Goal: Find specific page/section: Find specific page/section

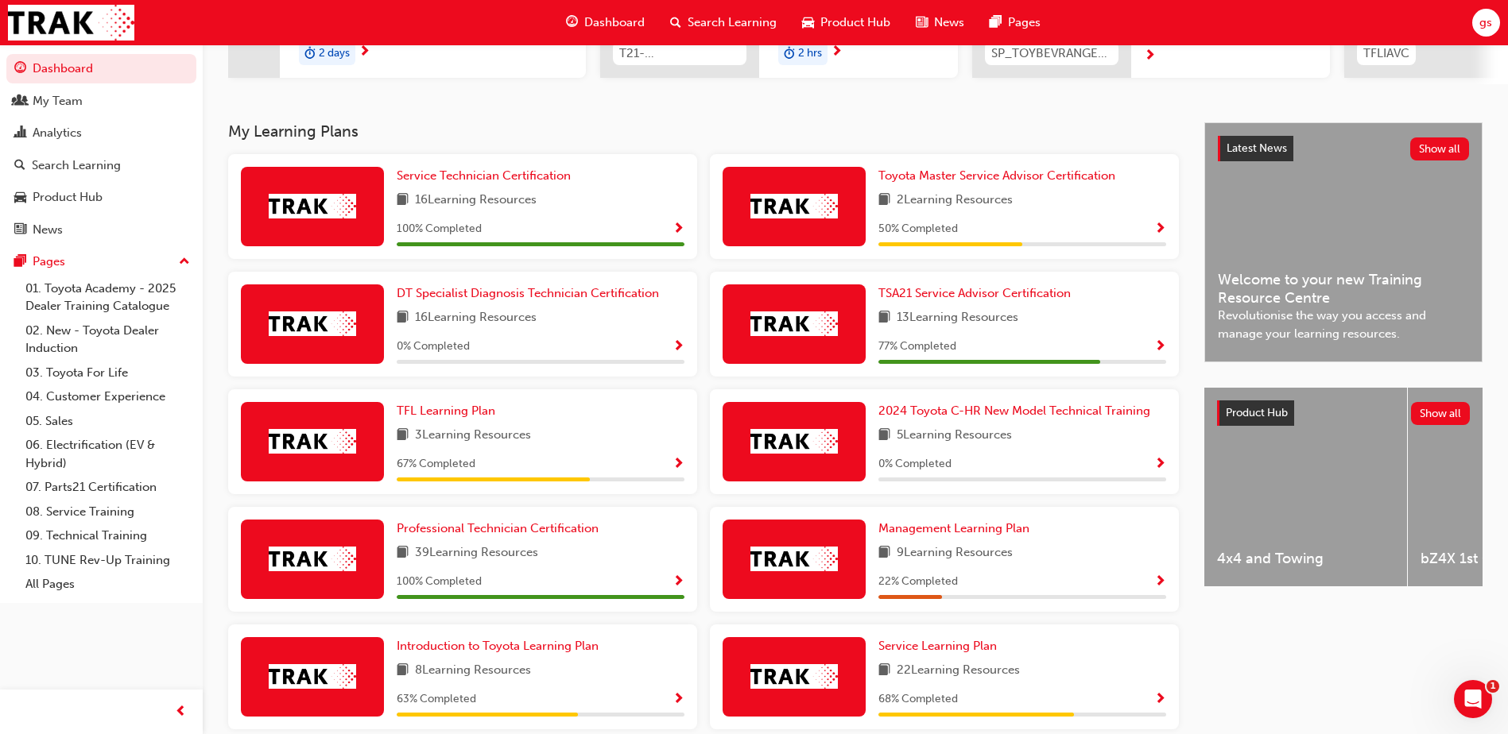
scroll to position [203, 0]
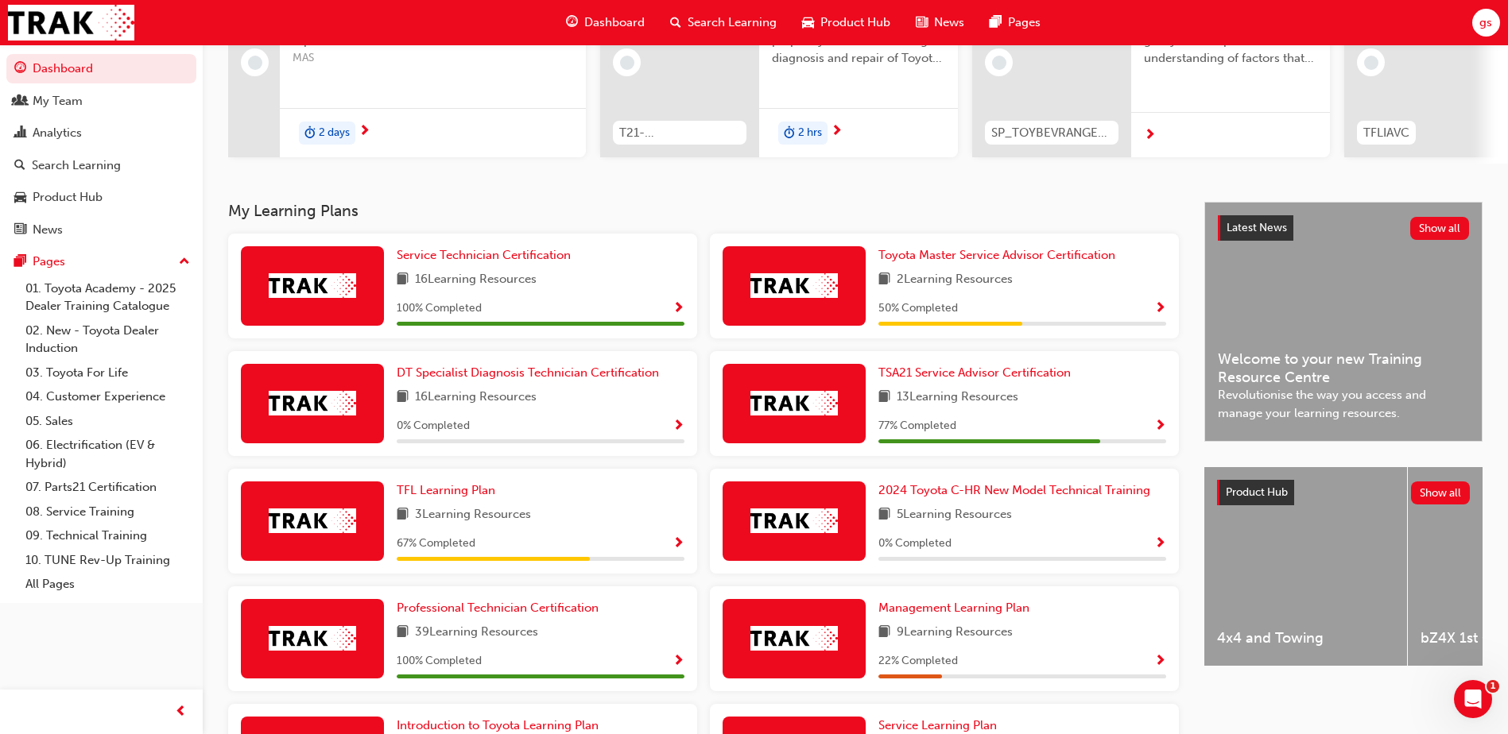
click at [443, 199] on div "gs Welcome back , [PERSON_NAME] Next up for me 1185 Master Service Advisor As a…" at bounding box center [855, 22] width 1305 height 360
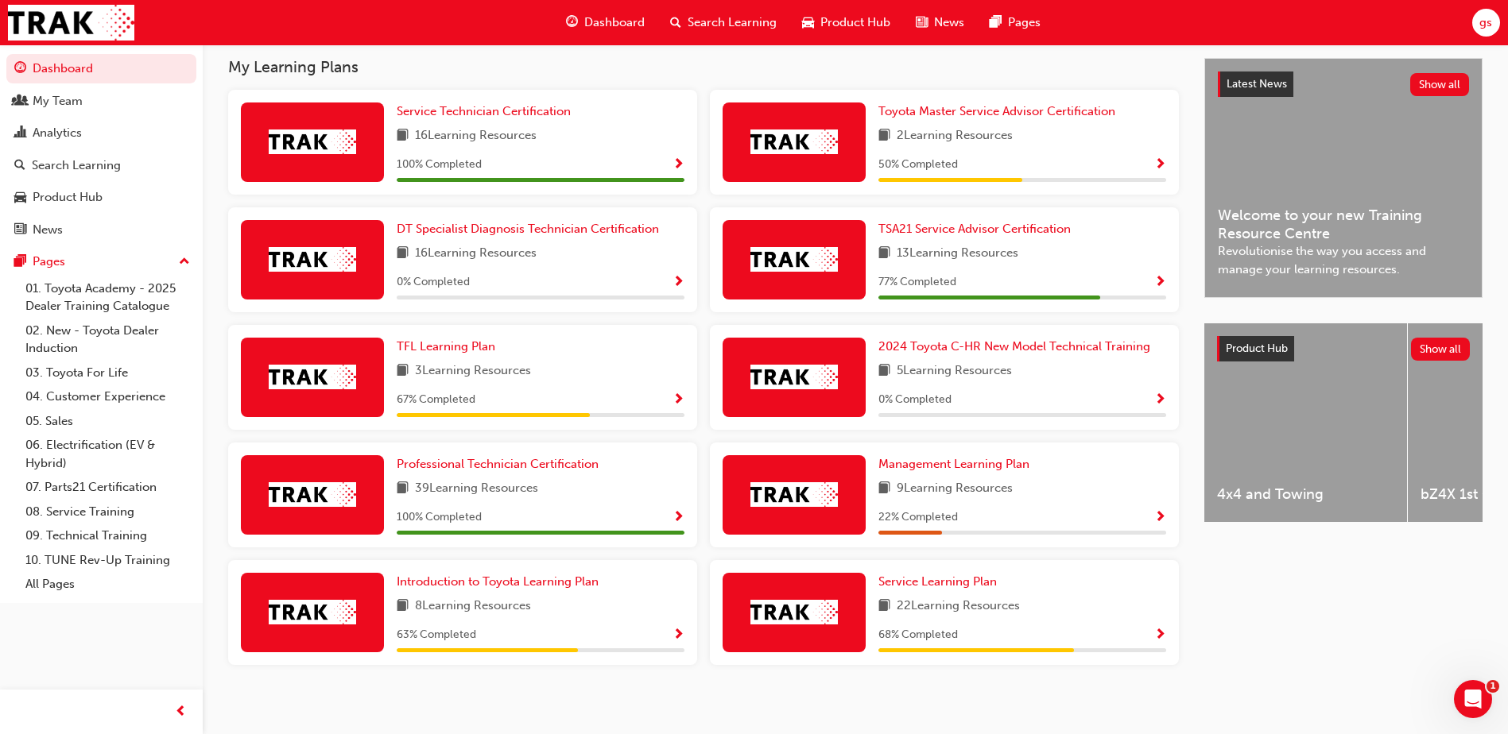
scroll to position [362, 0]
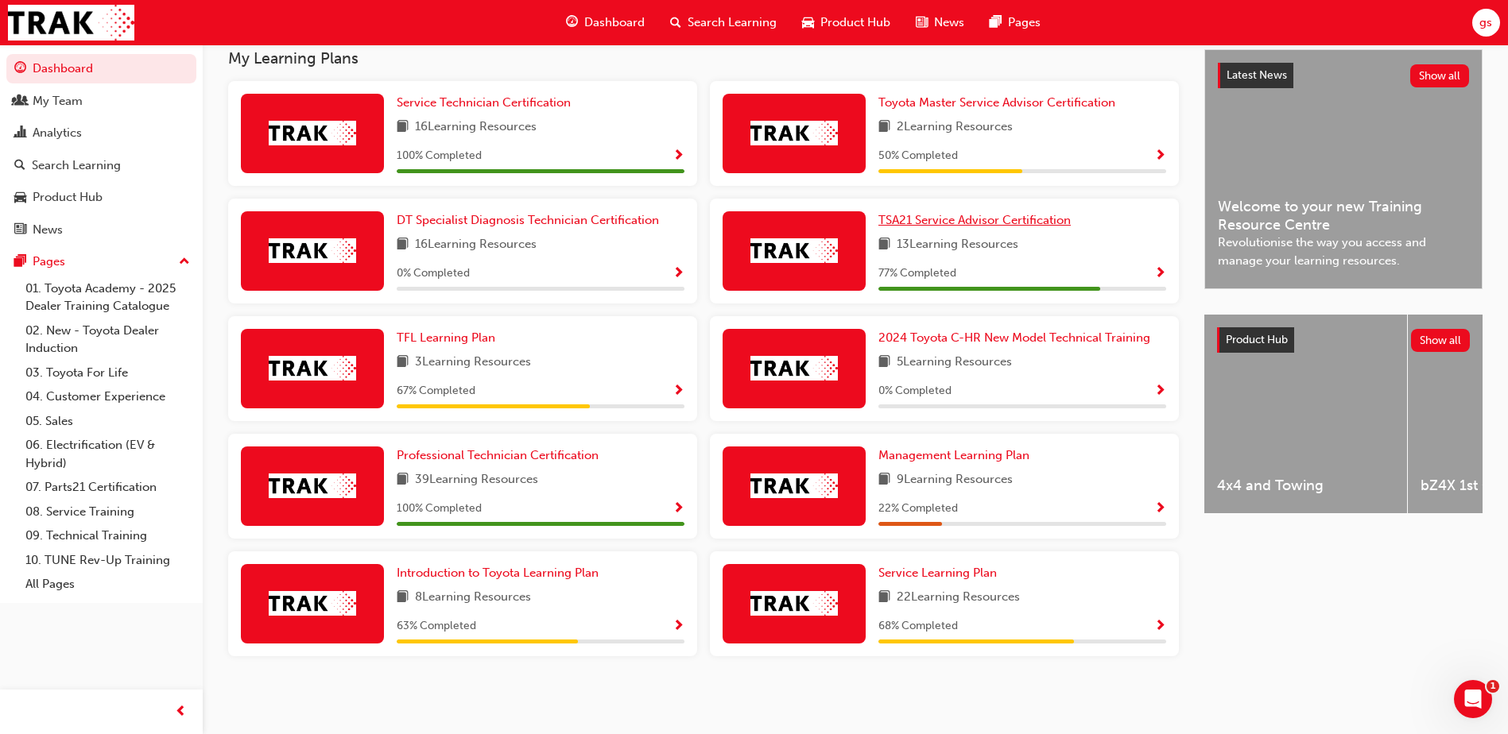
click at [935, 223] on span "TSA21 Service Advisor Certification" at bounding box center [974, 220] width 192 height 14
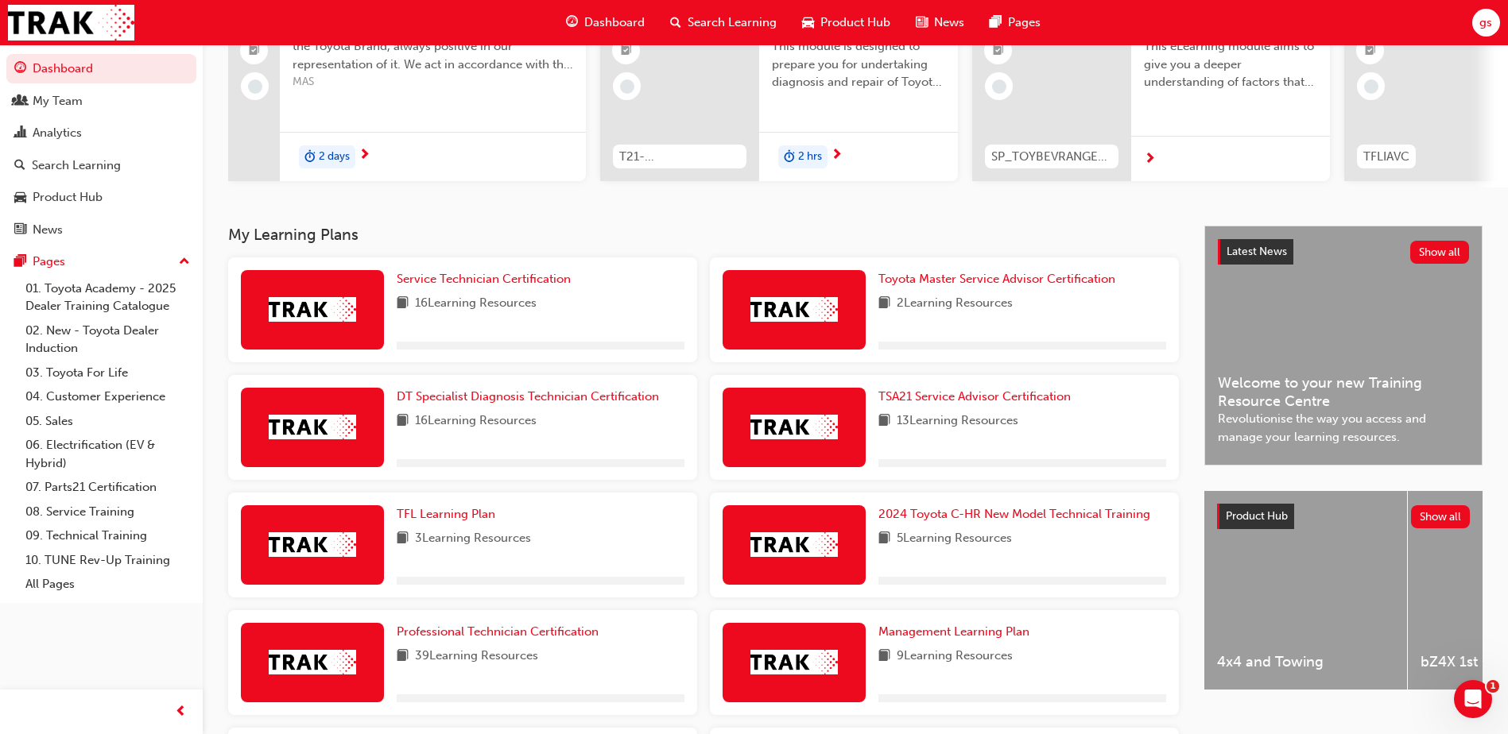
scroll to position [238, 0]
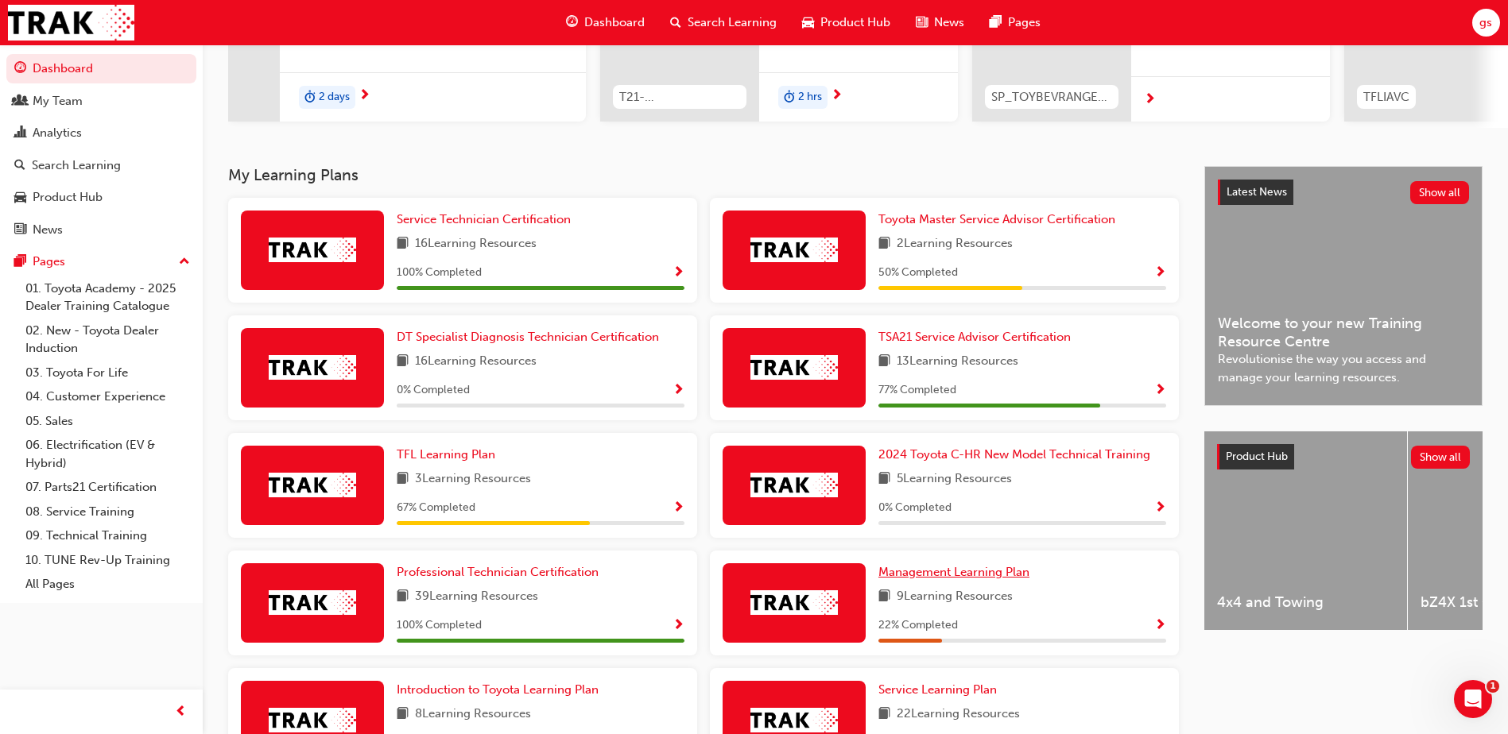
click at [927, 579] on span "Management Learning Plan" at bounding box center [953, 572] width 151 height 14
